Goal: Task Accomplishment & Management: Complete application form

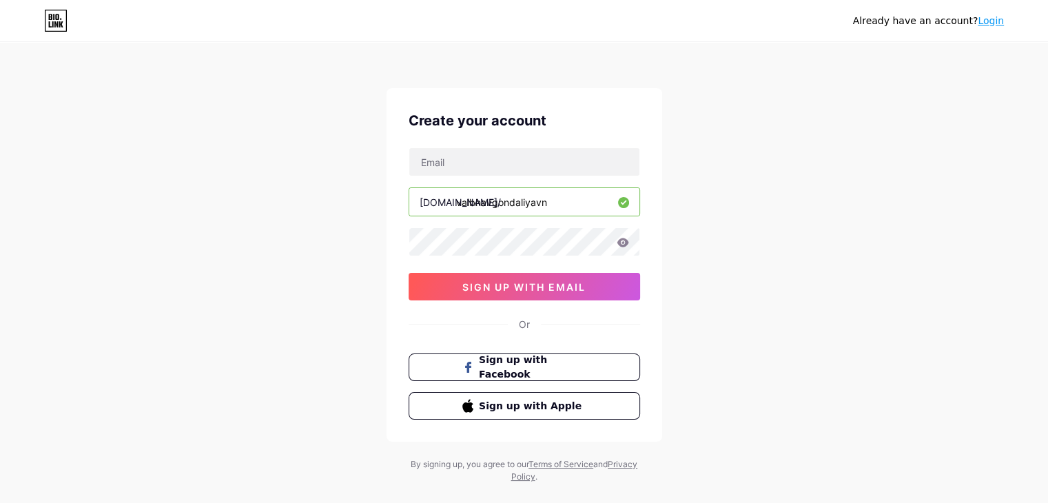
click at [551, 199] on input "vaibhavgondaliyavn" at bounding box center [524, 202] width 230 height 28
type input "vaibhavgondaliya"
click at [549, 167] on input "text" at bounding box center [524, 162] width 230 height 28
type input "[EMAIL_ADDRESS][DOMAIN_NAME]"
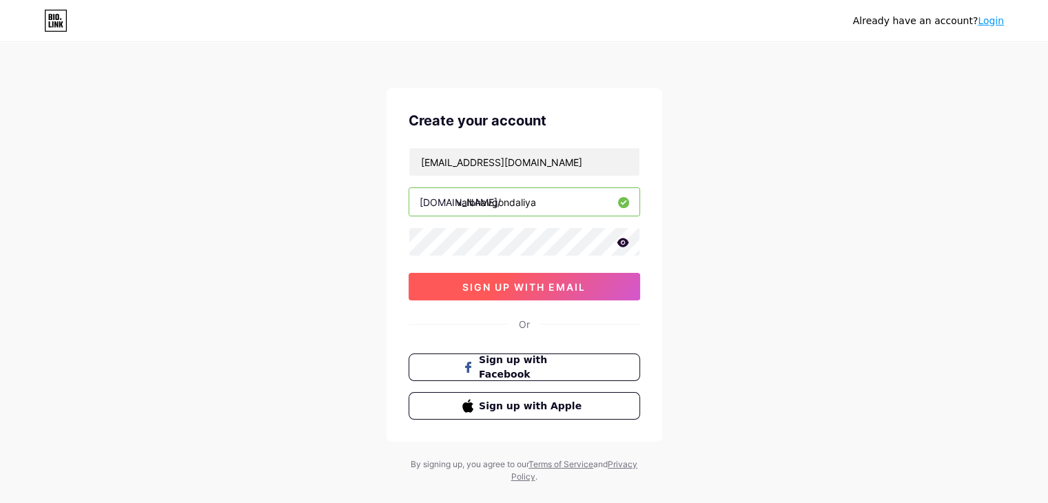
click at [541, 289] on span "sign up with email" at bounding box center [523, 287] width 123 height 12
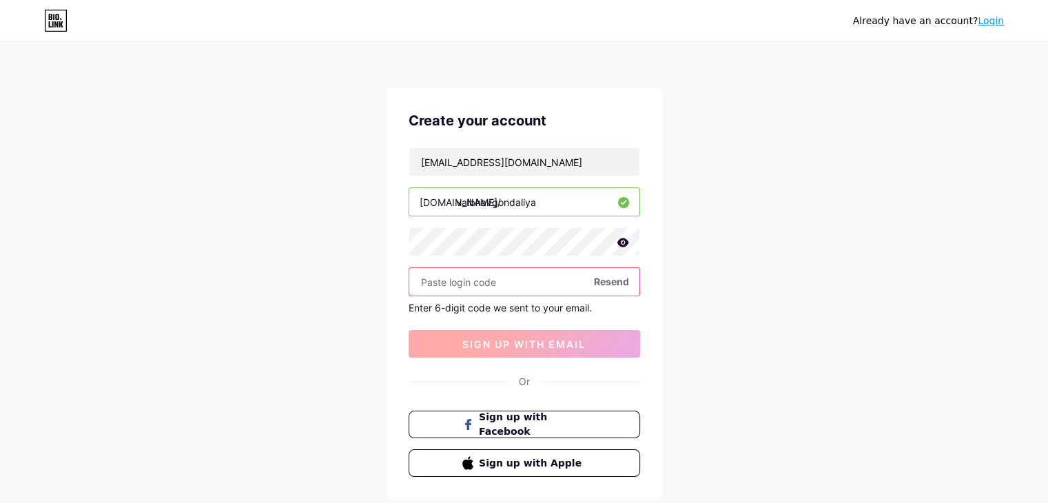
click at [541, 289] on input "text" at bounding box center [524, 282] width 230 height 28
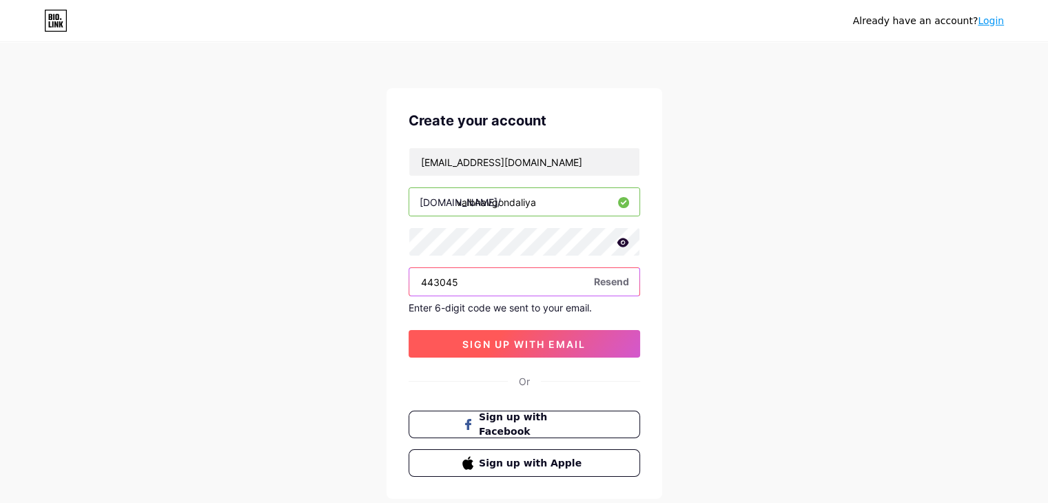
type input "443045"
click at [534, 332] on button "sign up with email" at bounding box center [524, 344] width 231 height 28
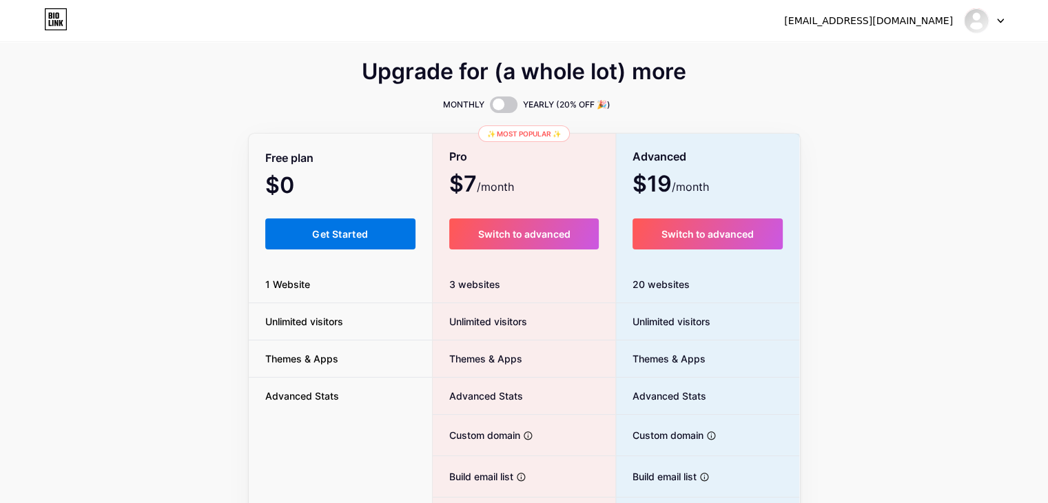
click at [342, 236] on span "Get Started" at bounding box center [340, 234] width 56 height 12
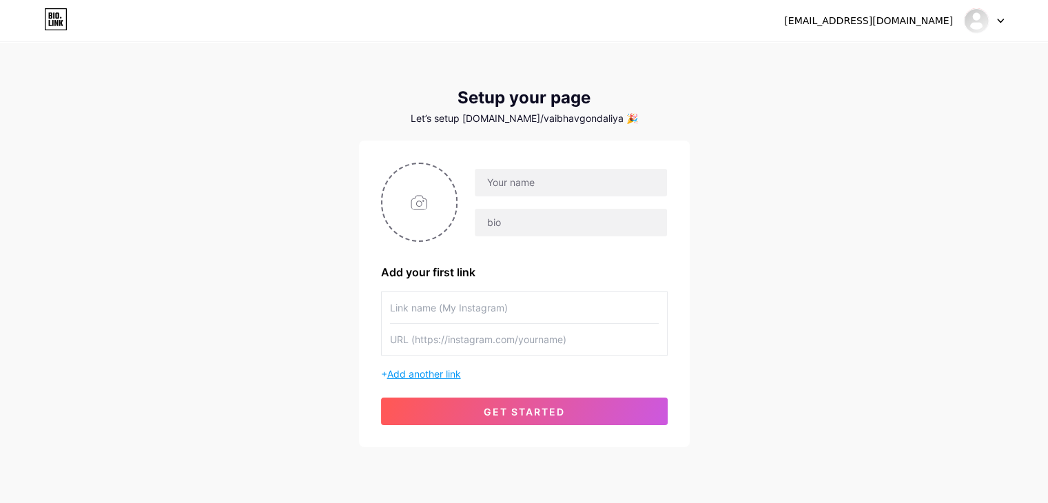
click at [443, 375] on span "Add another link" at bounding box center [424, 374] width 74 height 12
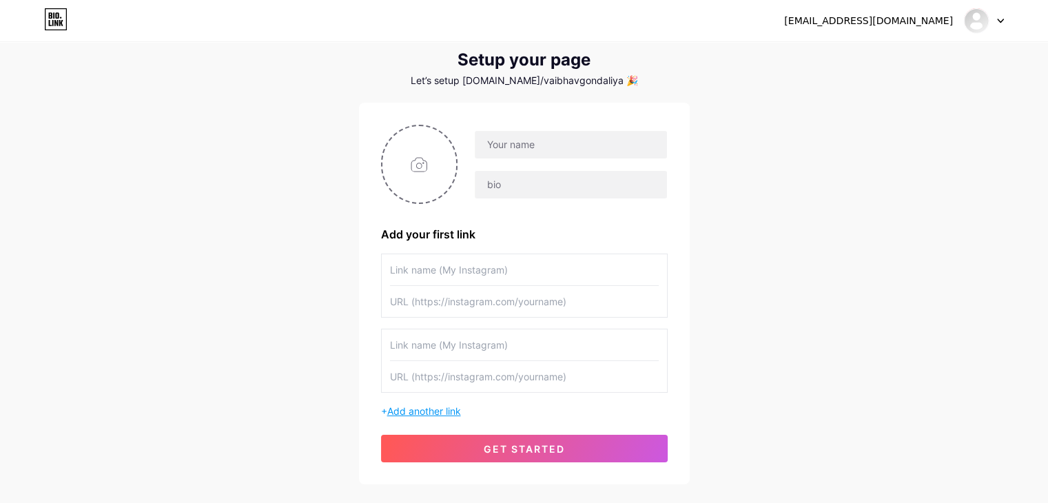
scroll to position [39, 0]
click at [431, 168] on input "file" at bounding box center [419, 163] width 74 height 76
